Goal: Navigation & Orientation: Find specific page/section

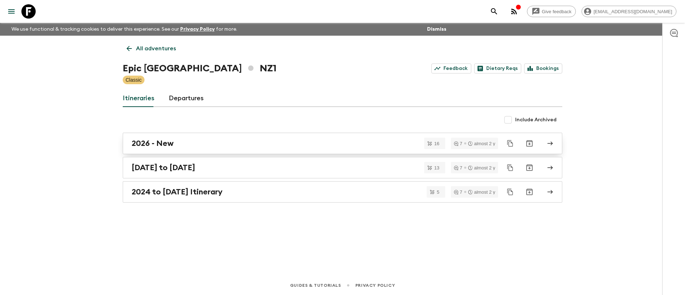
click at [156, 145] on h2 "2026 - New" at bounding box center [153, 143] width 42 height 9
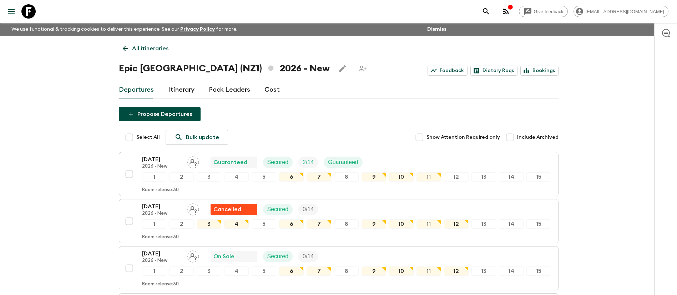
click at [141, 48] on p "All itineraries" at bounding box center [150, 48] width 36 height 9
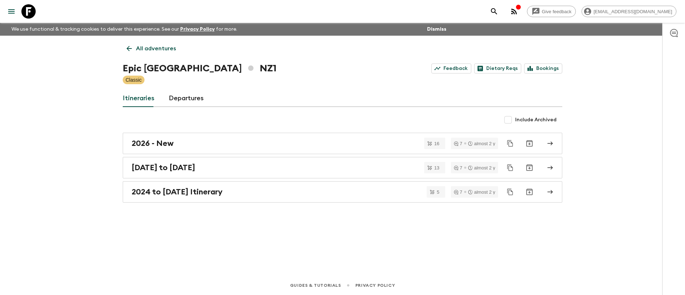
click at [150, 48] on p "All adventures" at bounding box center [156, 48] width 40 height 9
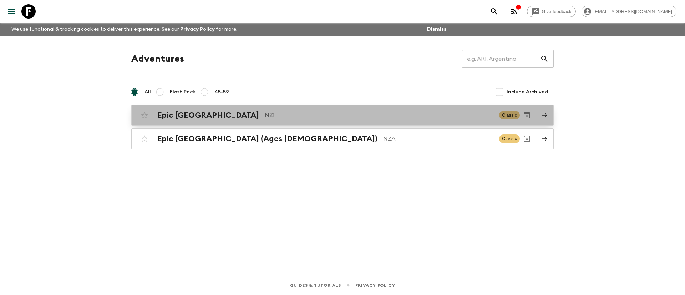
click at [192, 115] on h2 "Epic [GEOGRAPHIC_DATA]" at bounding box center [208, 115] width 102 height 9
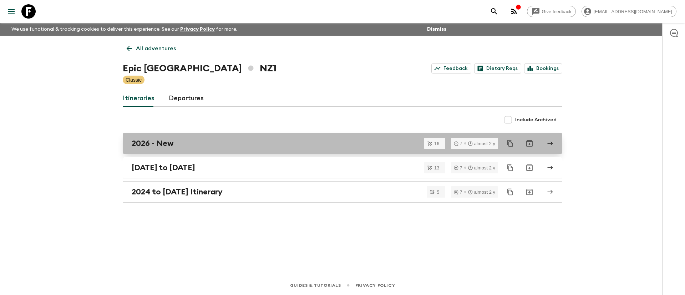
click at [160, 145] on h2 "2026 - New" at bounding box center [153, 143] width 42 height 9
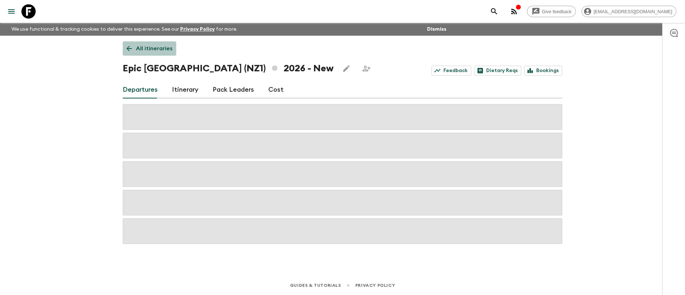
click at [151, 50] on p "All itineraries" at bounding box center [154, 48] width 36 height 9
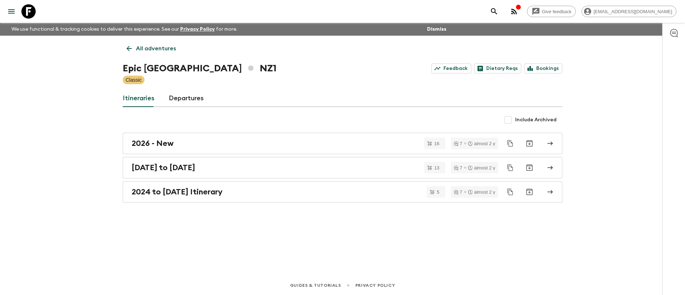
click at [162, 40] on div "All adventures Epic [GEOGRAPHIC_DATA] [GEOGRAPHIC_DATA] Feedback Dietary Reqs B…" at bounding box center [342, 146] width 457 height 220
click at [161, 46] on p "All adventures" at bounding box center [156, 48] width 40 height 9
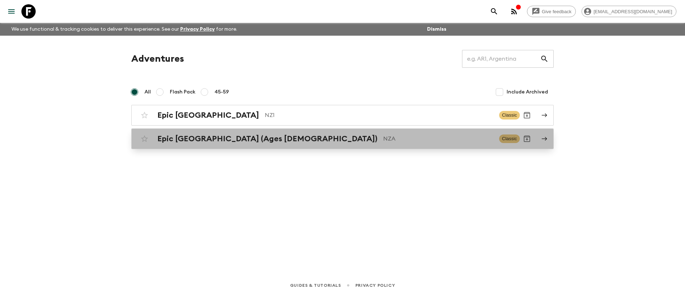
click at [193, 142] on h2 "Epic [GEOGRAPHIC_DATA] (Ages [DEMOGRAPHIC_DATA])" at bounding box center [267, 138] width 220 height 9
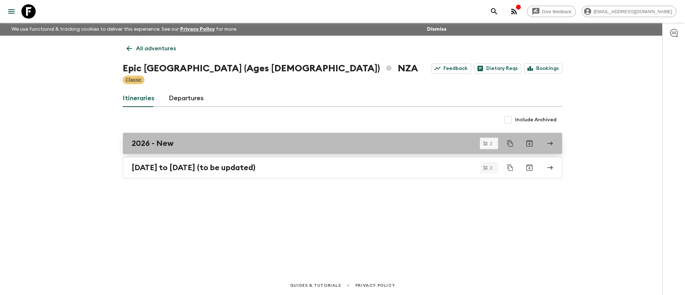
click at [167, 147] on h2 "2026 - New" at bounding box center [153, 143] width 42 height 9
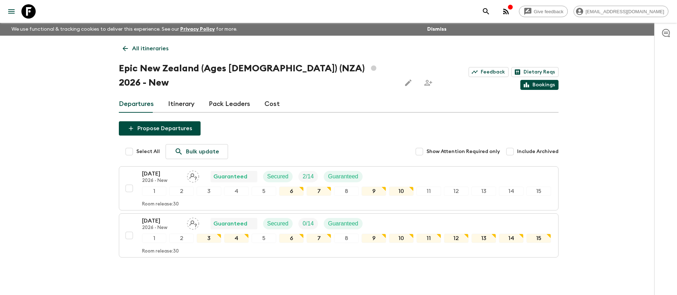
click at [544, 80] on link "Bookings" at bounding box center [539, 85] width 38 height 10
click at [537, 80] on link "Bookings" at bounding box center [539, 85] width 38 height 10
